Goal: Information Seeking & Learning: Understand process/instructions

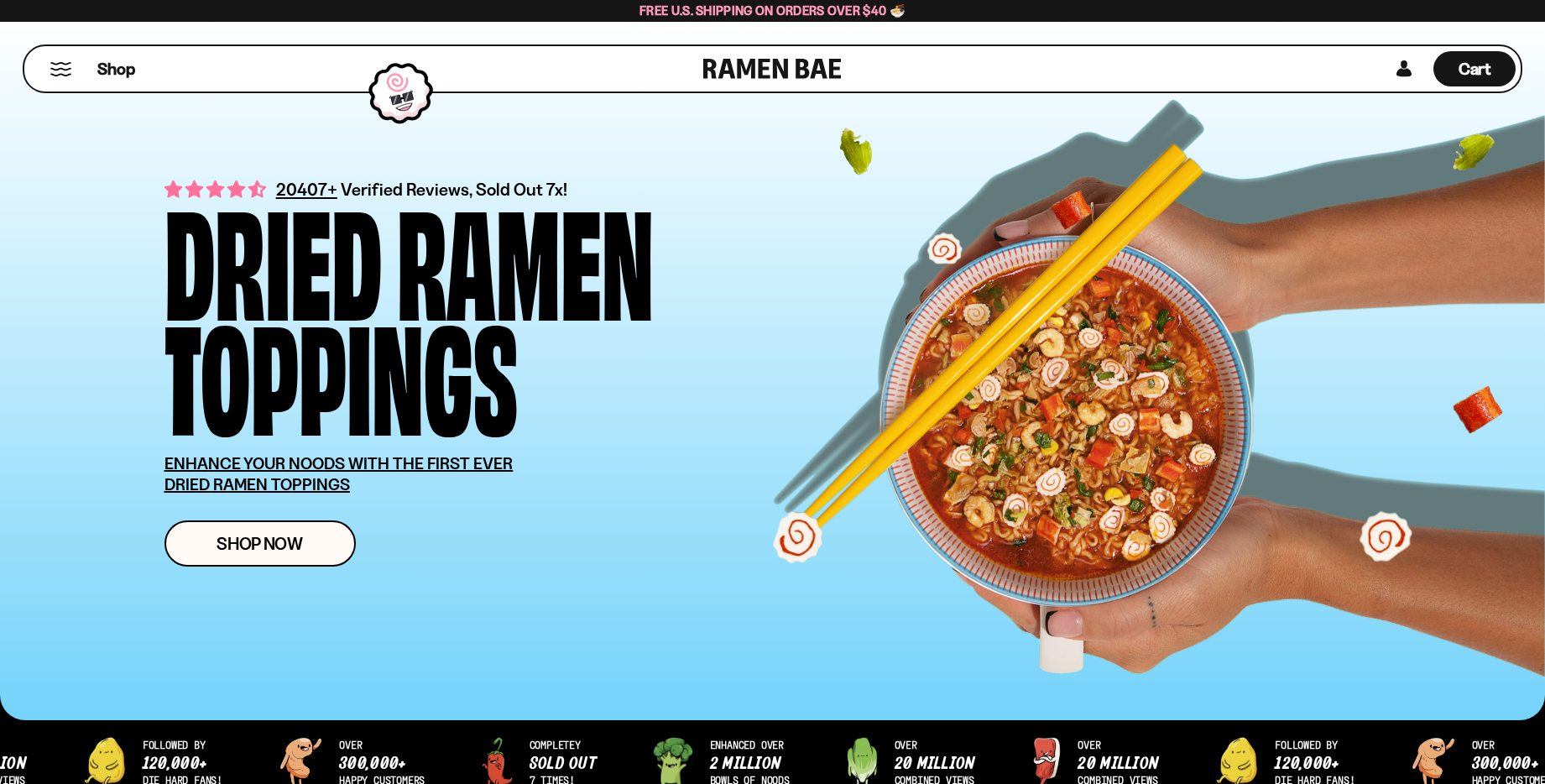
click at [57, 71] on button "Mobile Menu Trigger" at bounding box center [61, 69] width 23 height 14
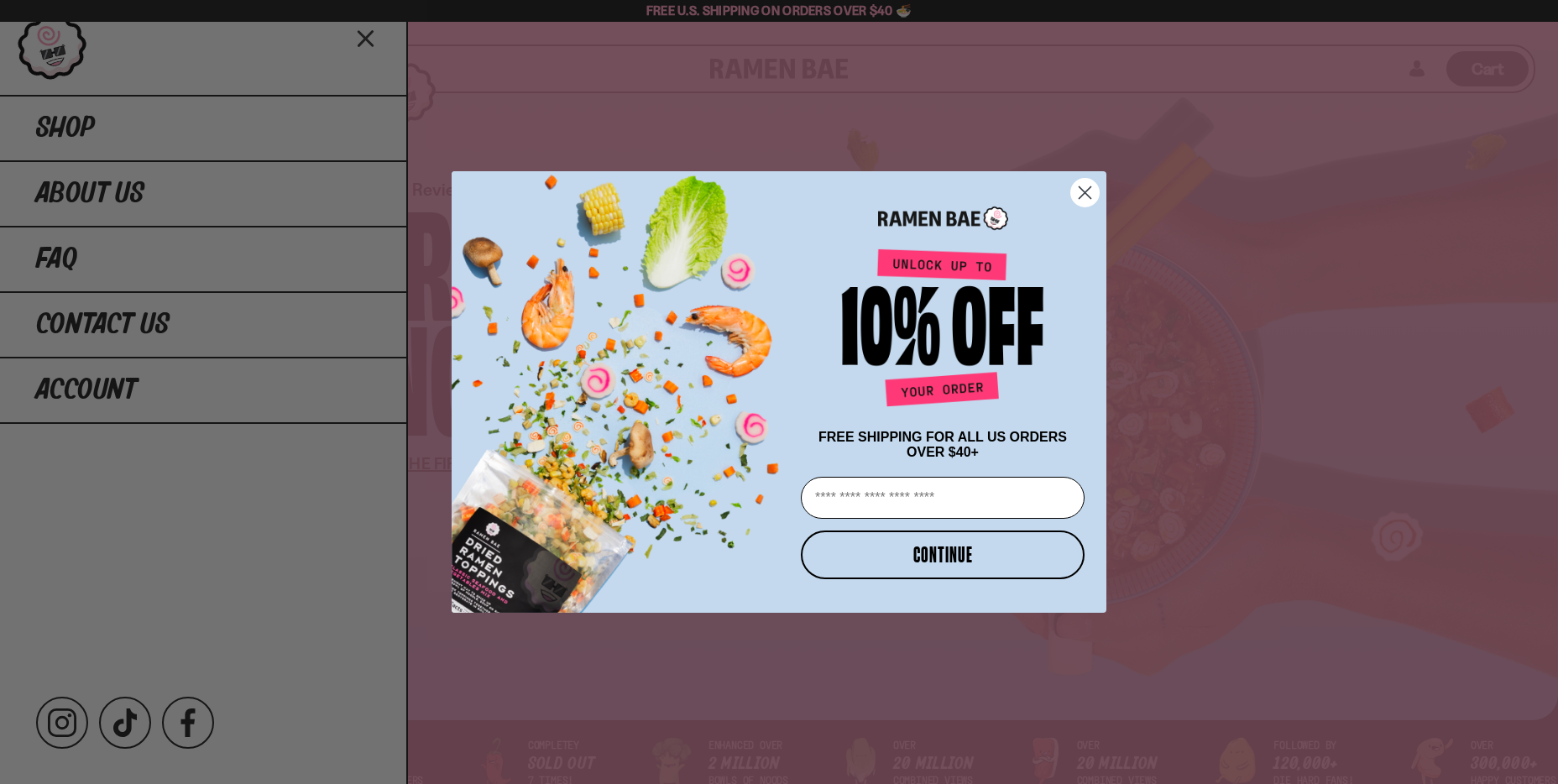
click at [1079, 188] on circle "Close dialog" at bounding box center [1085, 192] width 28 height 28
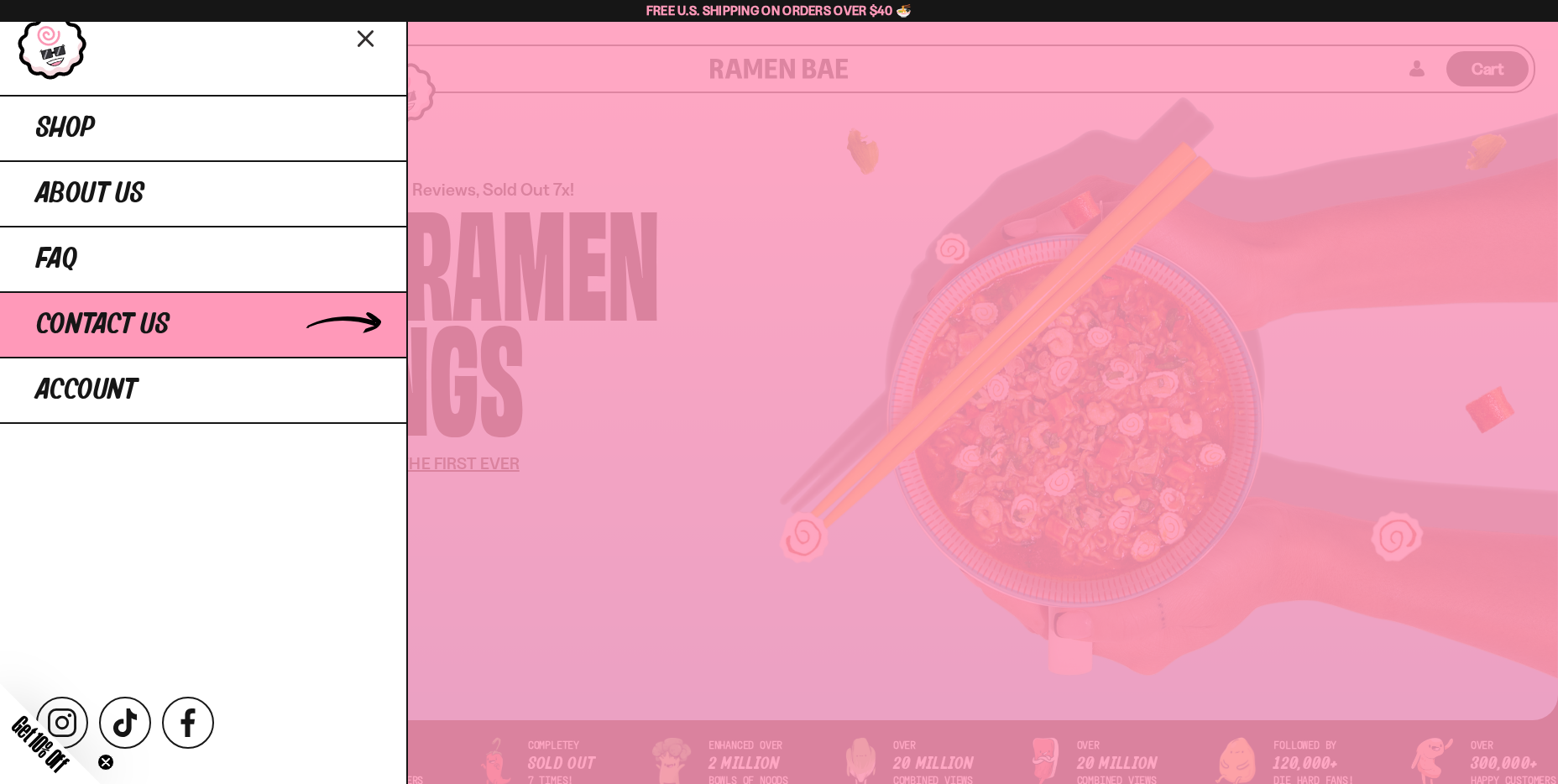
click at [140, 317] on span "Contact Us" at bounding box center [103, 325] width 133 height 30
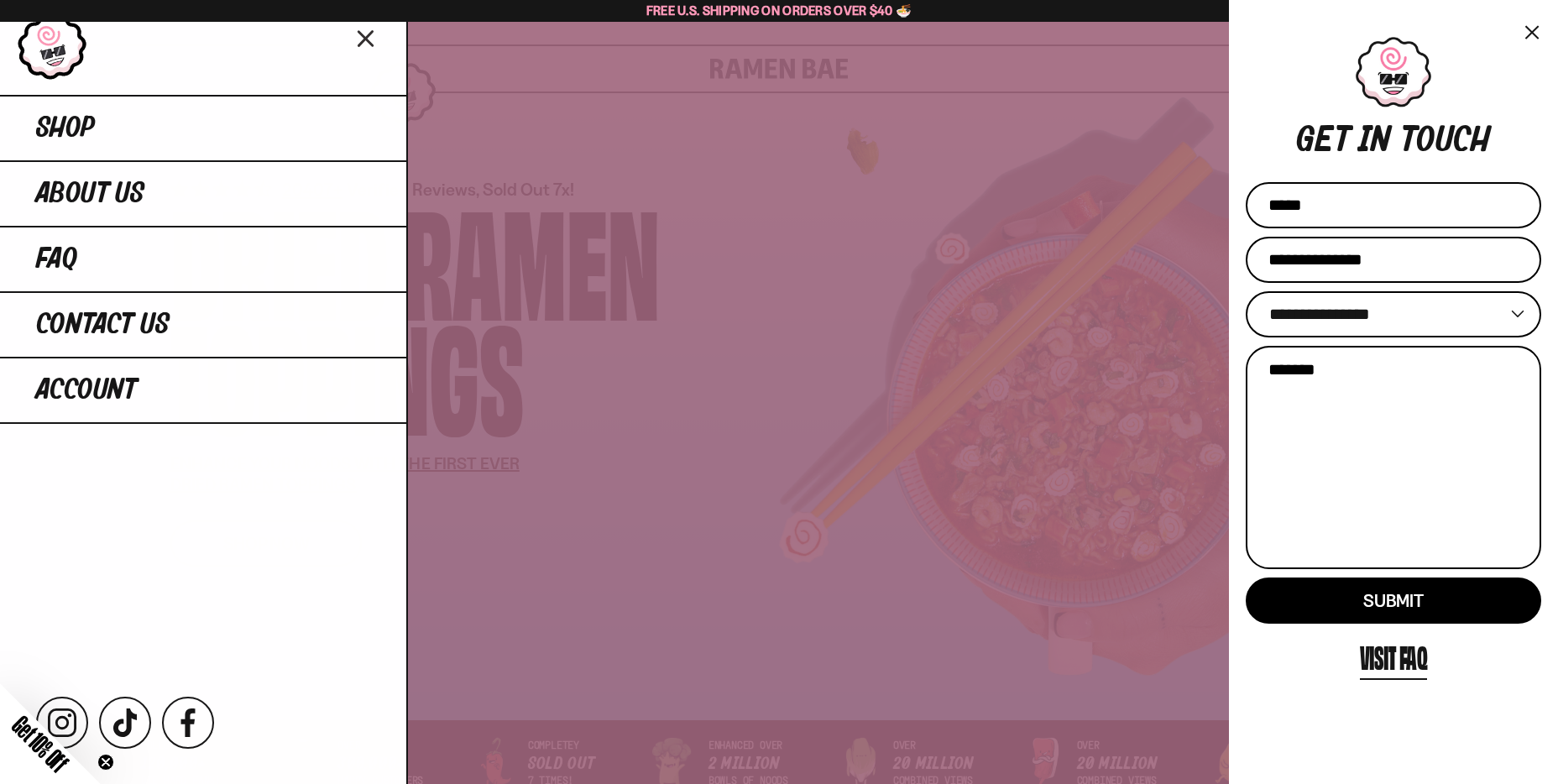
click at [1527, 32] on button "×" at bounding box center [1531, 31] width 20 height 24
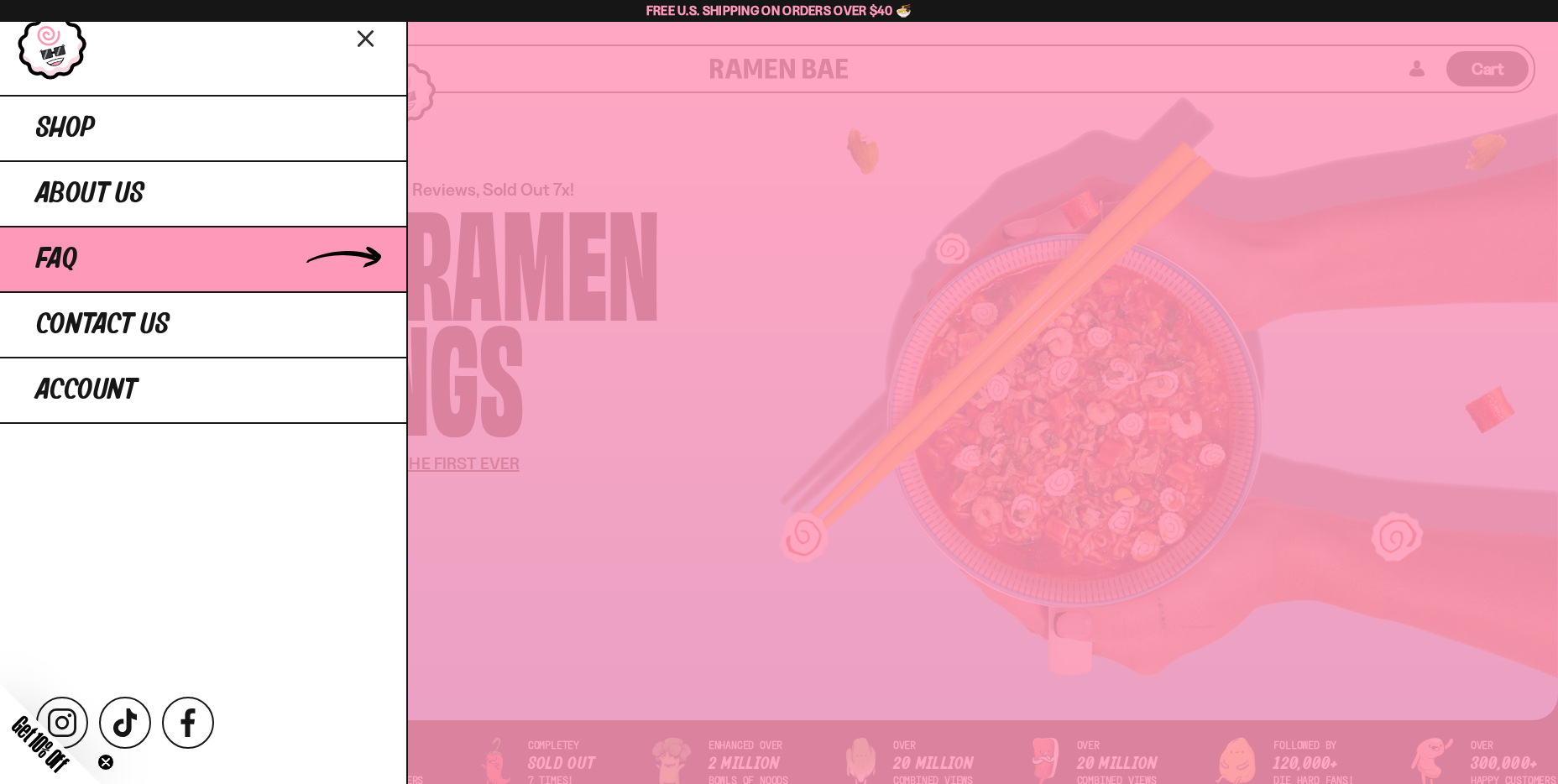
click at [84, 257] on link "FAQ" at bounding box center [203, 258] width 406 height 66
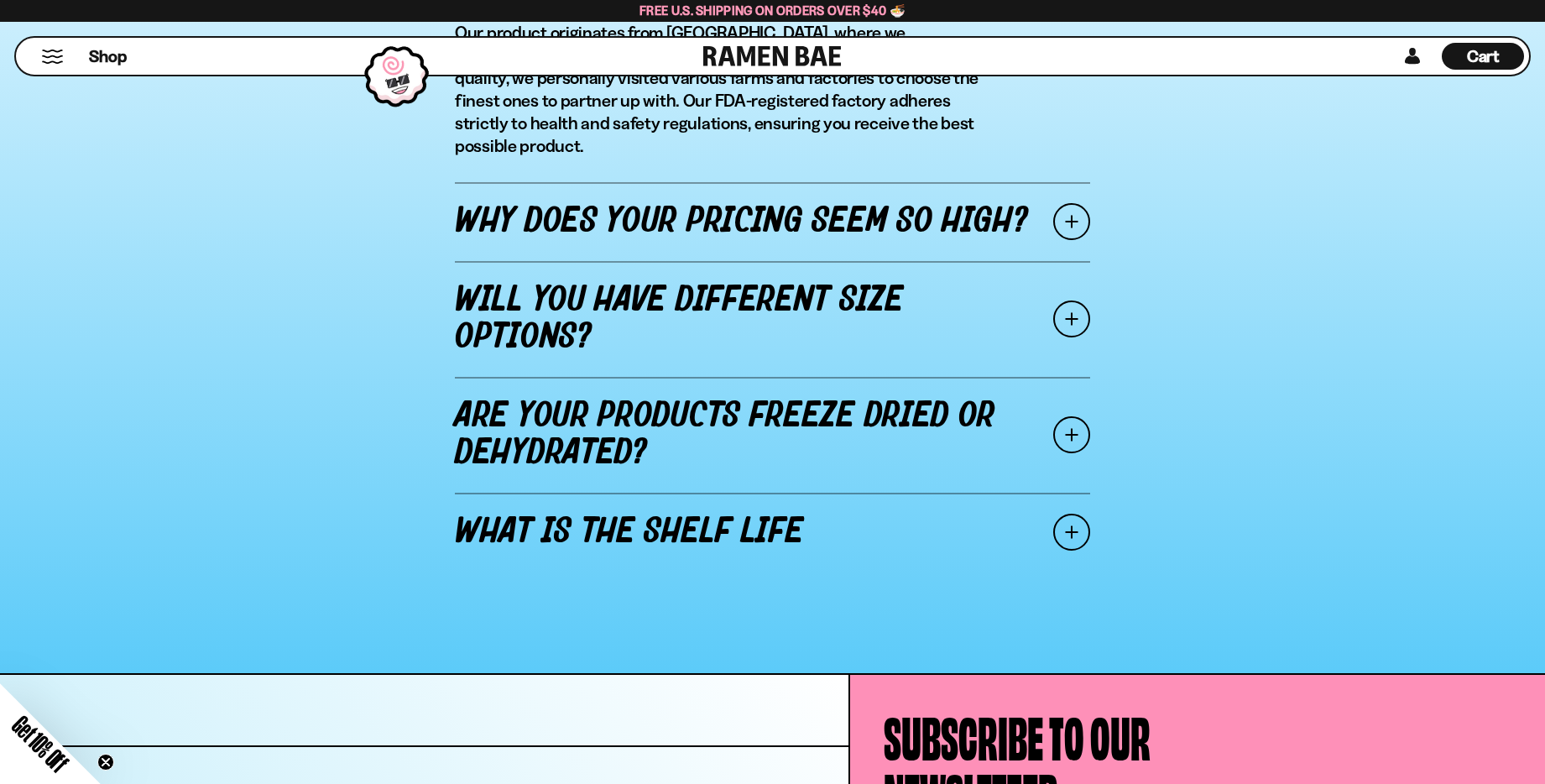
scroll to position [2387, 0]
